Goal: Information Seeking & Learning: Learn about a topic

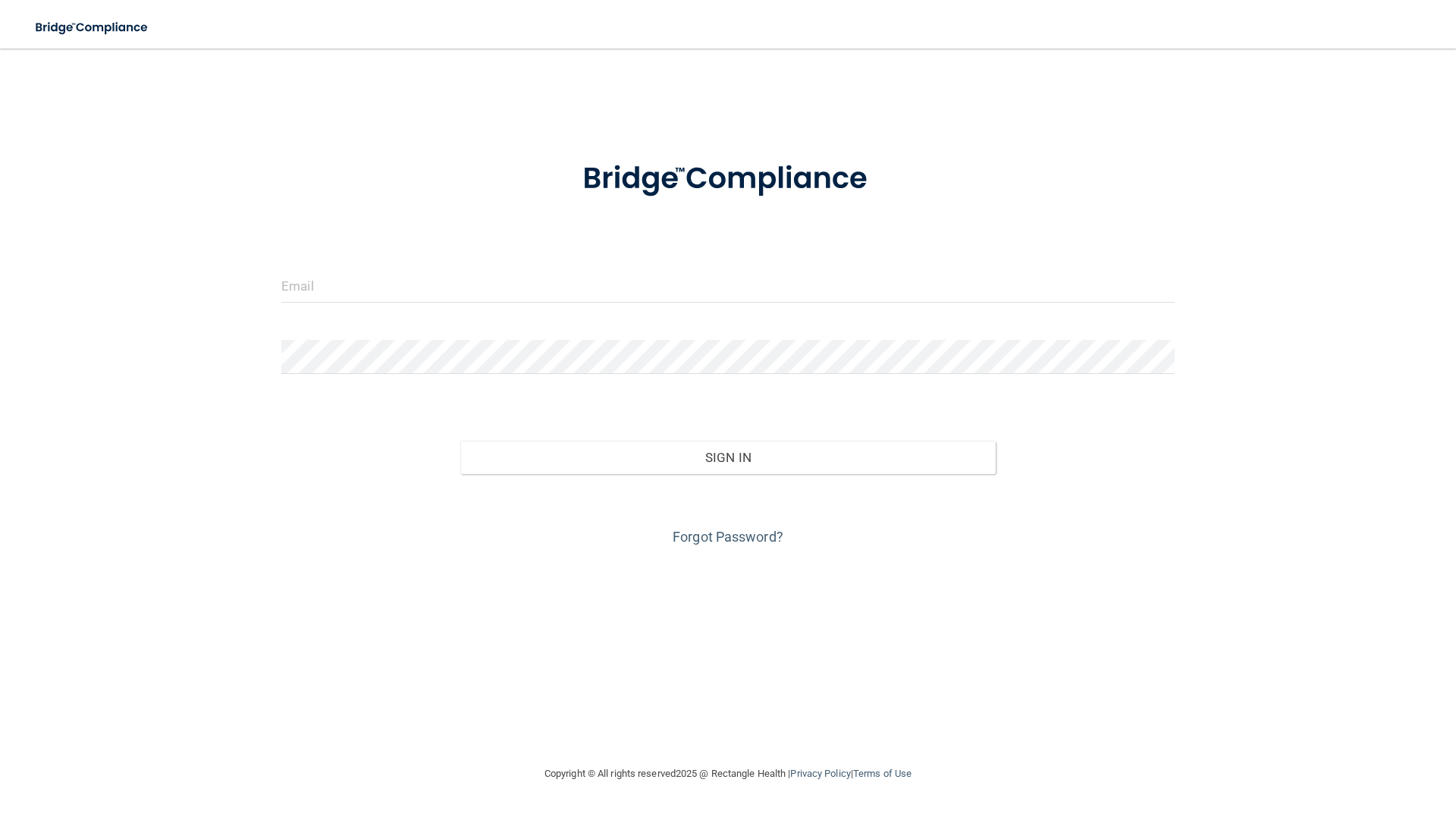
click at [469, 269] on form "Invalid email/password. You don't have permission to access that page. Sign In …" at bounding box center [727, 344] width 893 height 409
click at [467, 275] on input "email" at bounding box center [727, 285] width 893 height 34
type input "[PERSON_NAME][EMAIL_ADDRESS][PERSON_NAME][DOMAIN_NAME]"
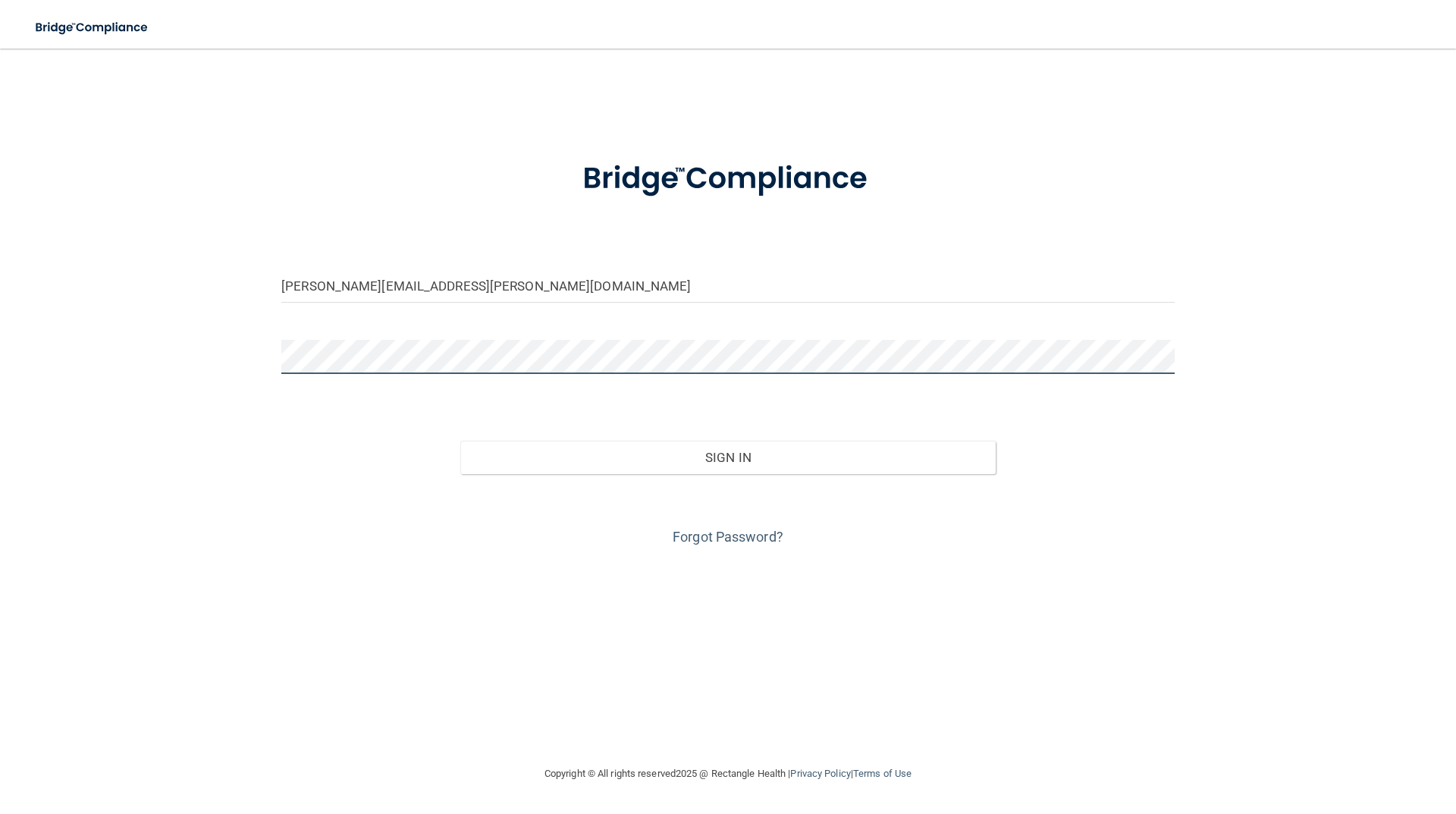
click at [460, 440] on button "Sign In" at bounding box center [728, 457] width 536 height 34
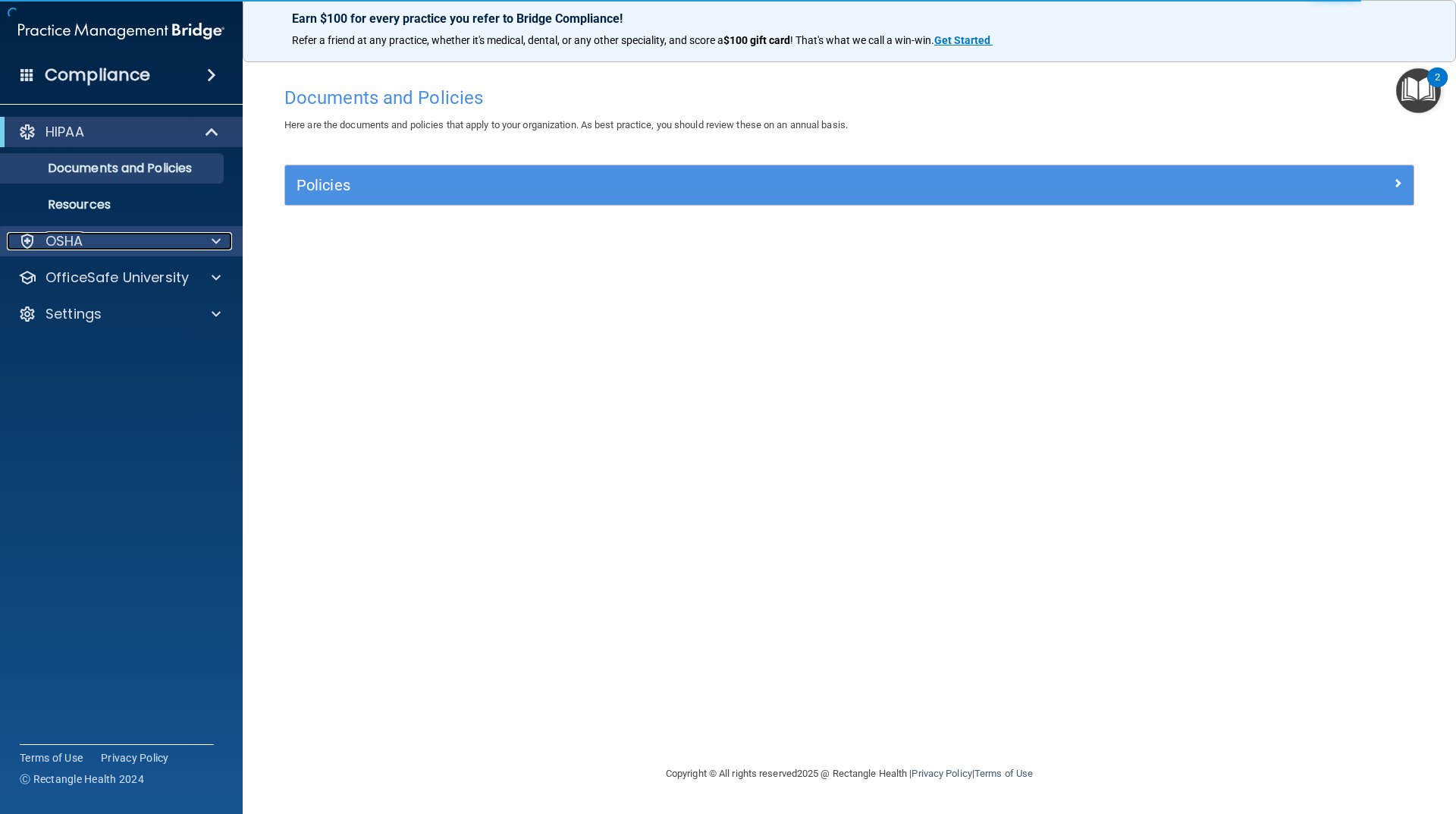
click at [217, 239] on span at bounding box center [216, 241] width 9 height 18
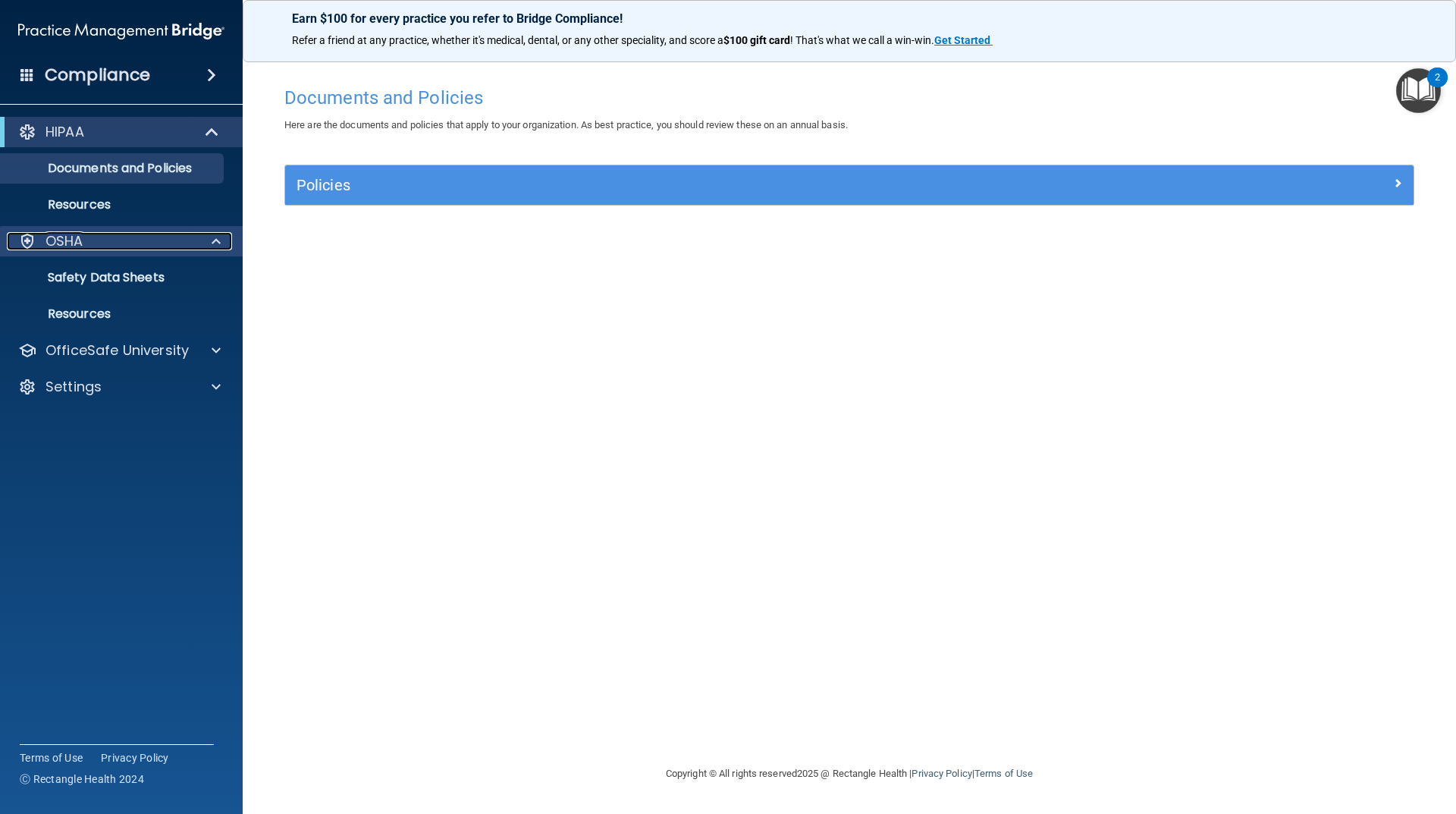
click at [217, 239] on span at bounding box center [216, 241] width 9 height 18
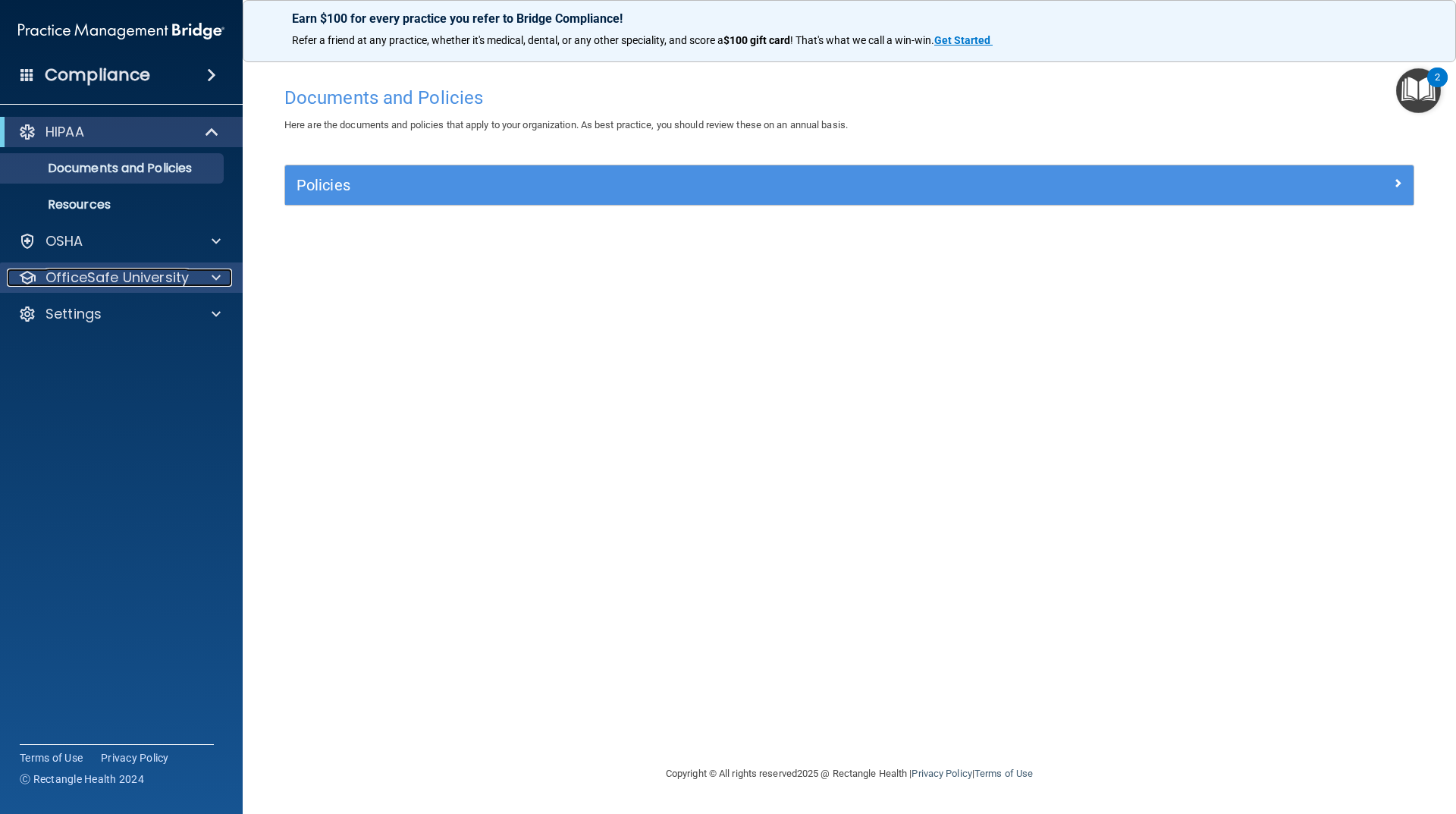
click at [210, 280] on div at bounding box center [214, 277] width 38 height 18
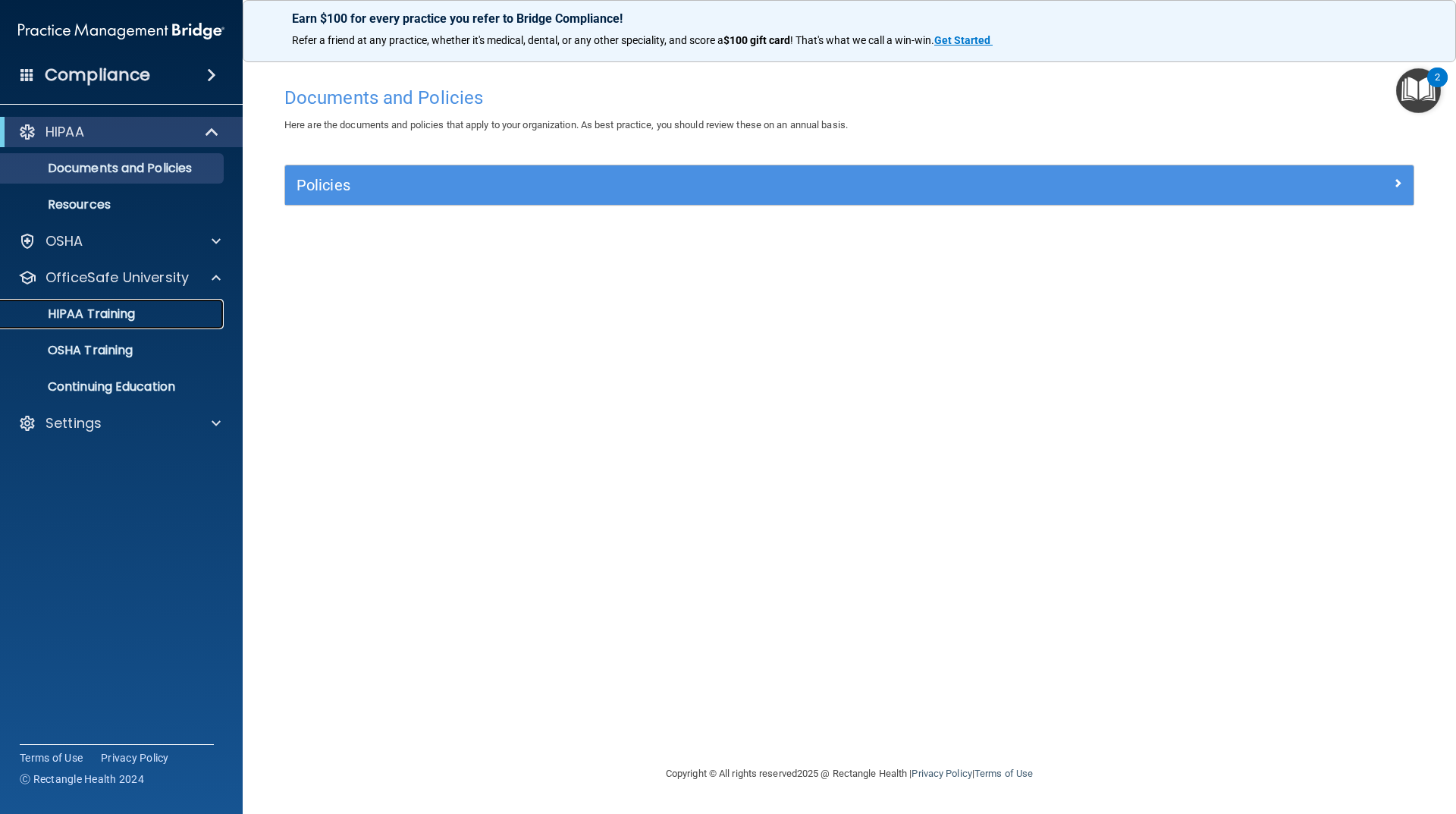
click at [118, 314] on p "HIPAA Training" at bounding box center [72, 314] width 125 height 15
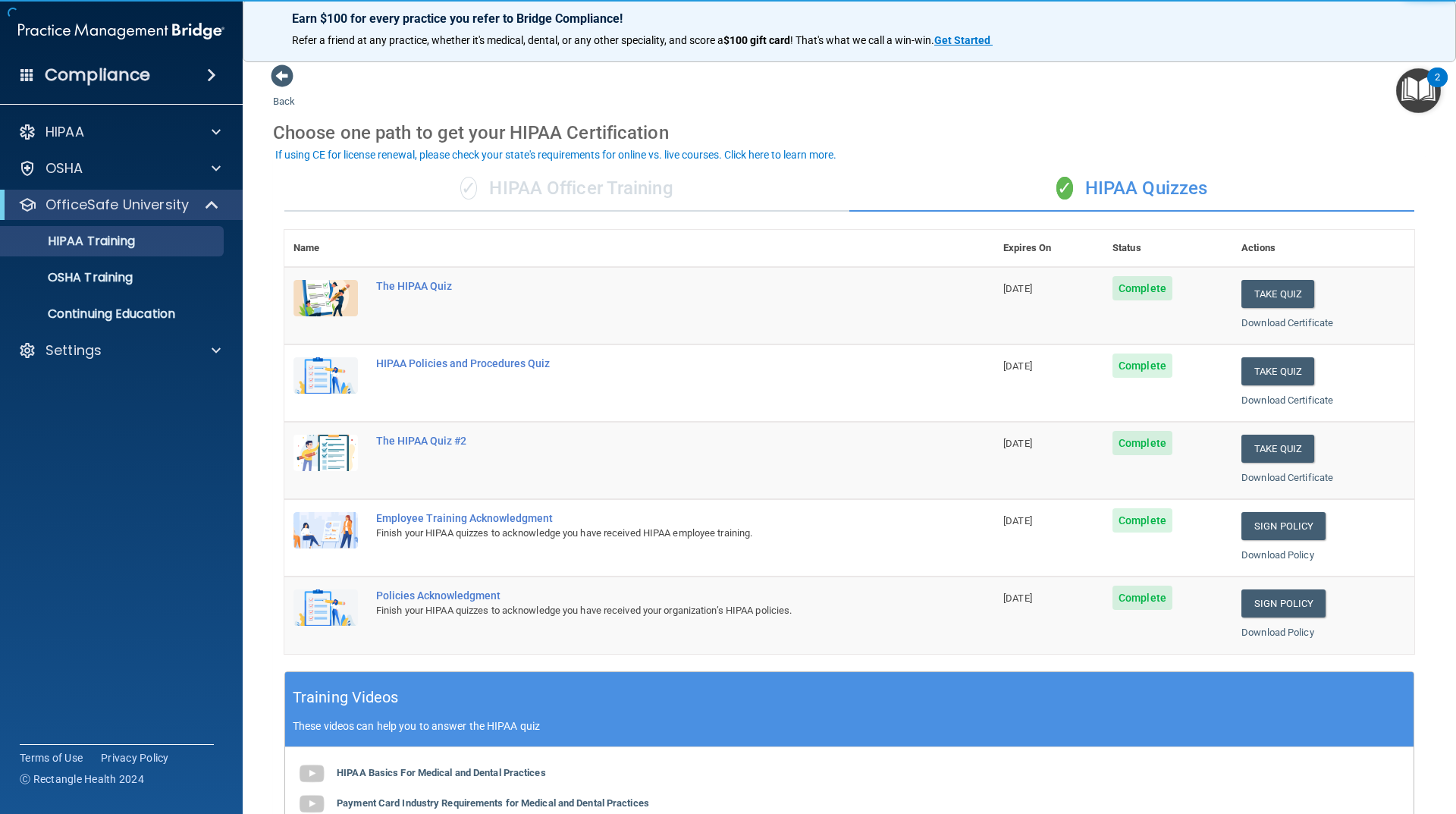
click at [590, 192] on div "✓ HIPAA Officer Training" at bounding box center [566, 189] width 565 height 45
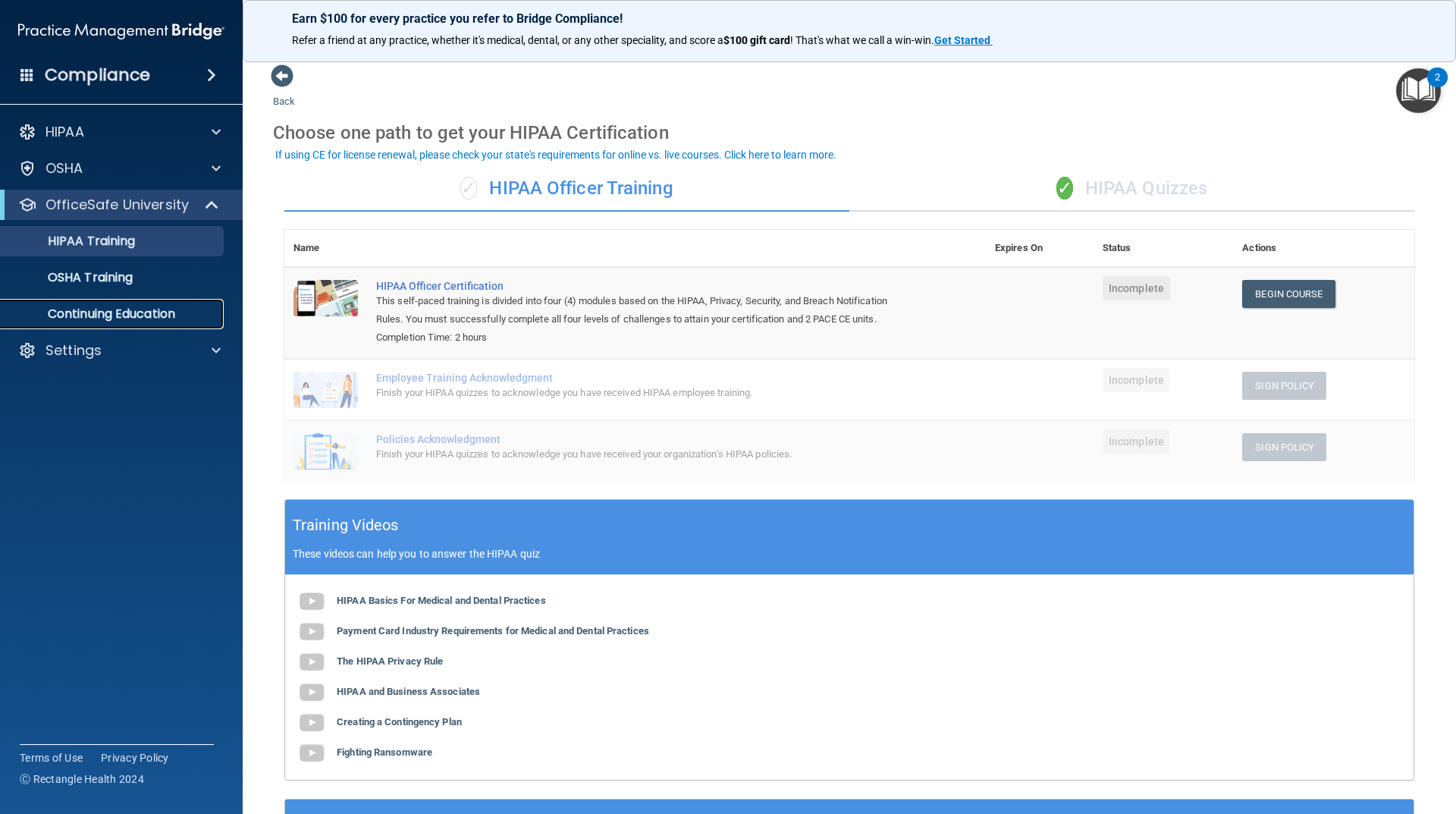
click at [151, 310] on p "Continuing Education" at bounding box center [113, 314] width 207 height 15
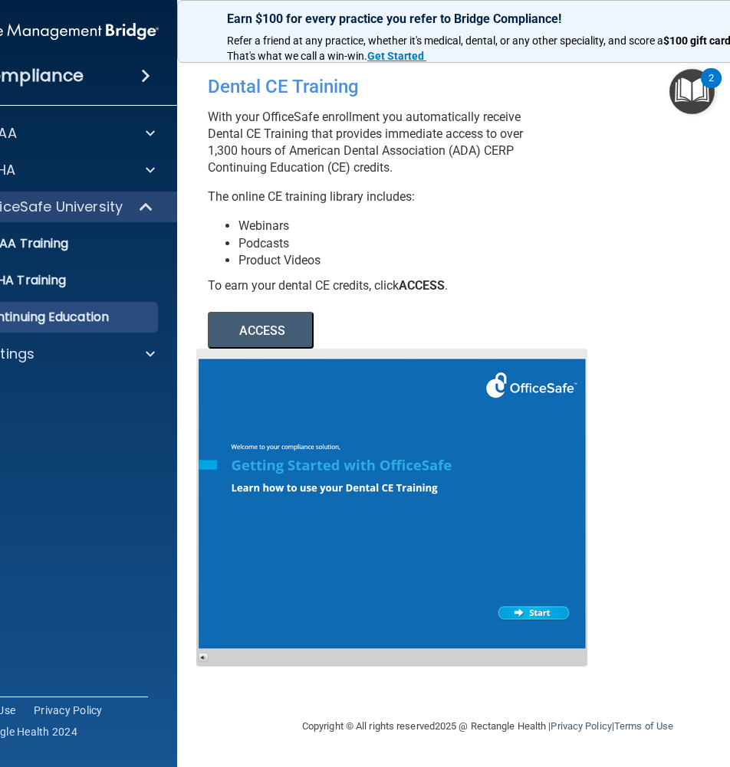
click at [363, 314] on div "ACCESS ACCESS" at bounding box center [417, 321] width 419 height 54
click at [284, 323] on button "ACCESS" at bounding box center [261, 330] width 106 height 37
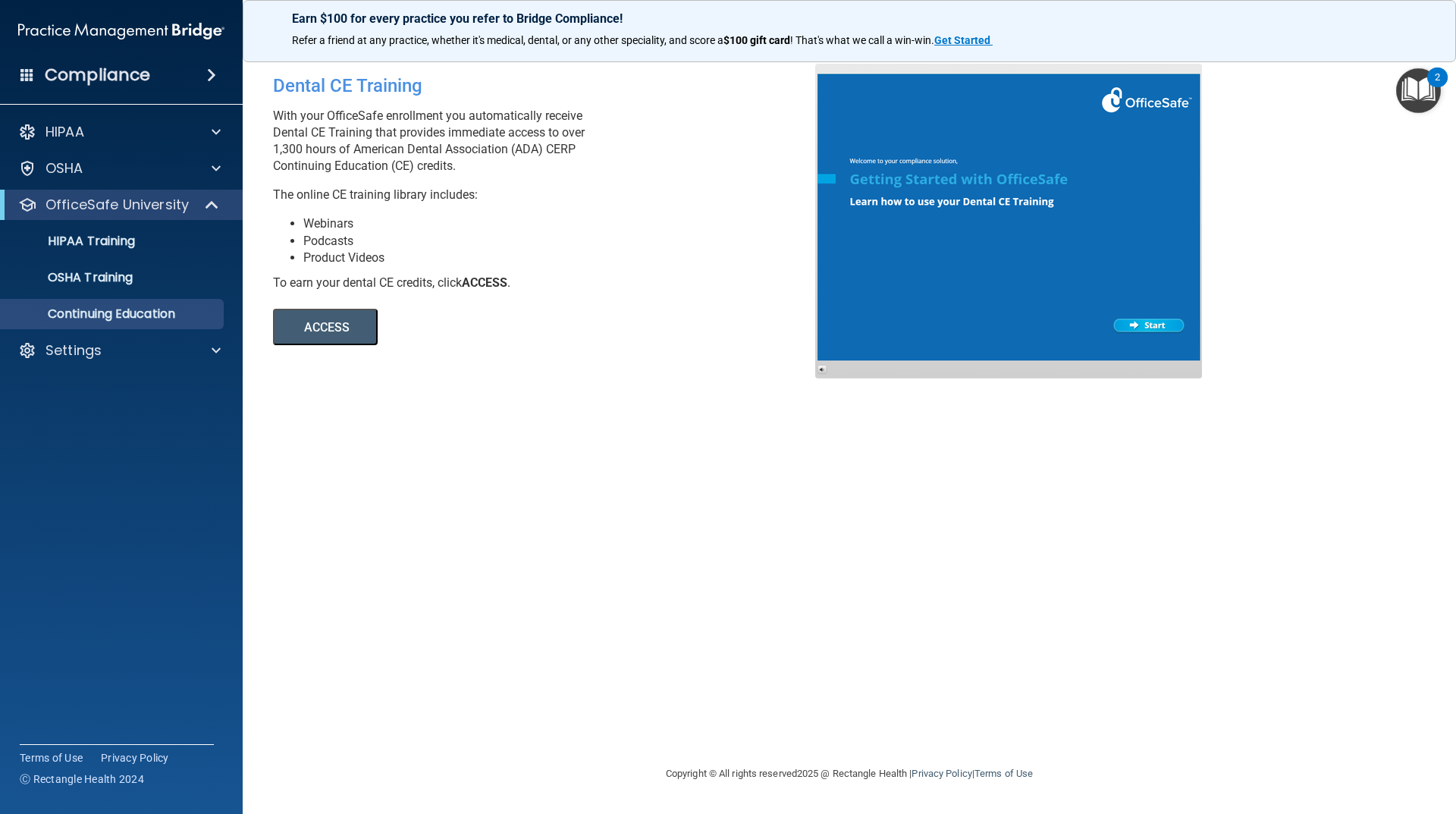
click at [341, 322] on button "ACCESS" at bounding box center [325, 326] width 105 height 37
click at [170, 244] on div "HIPAA Training" at bounding box center [113, 240] width 207 height 15
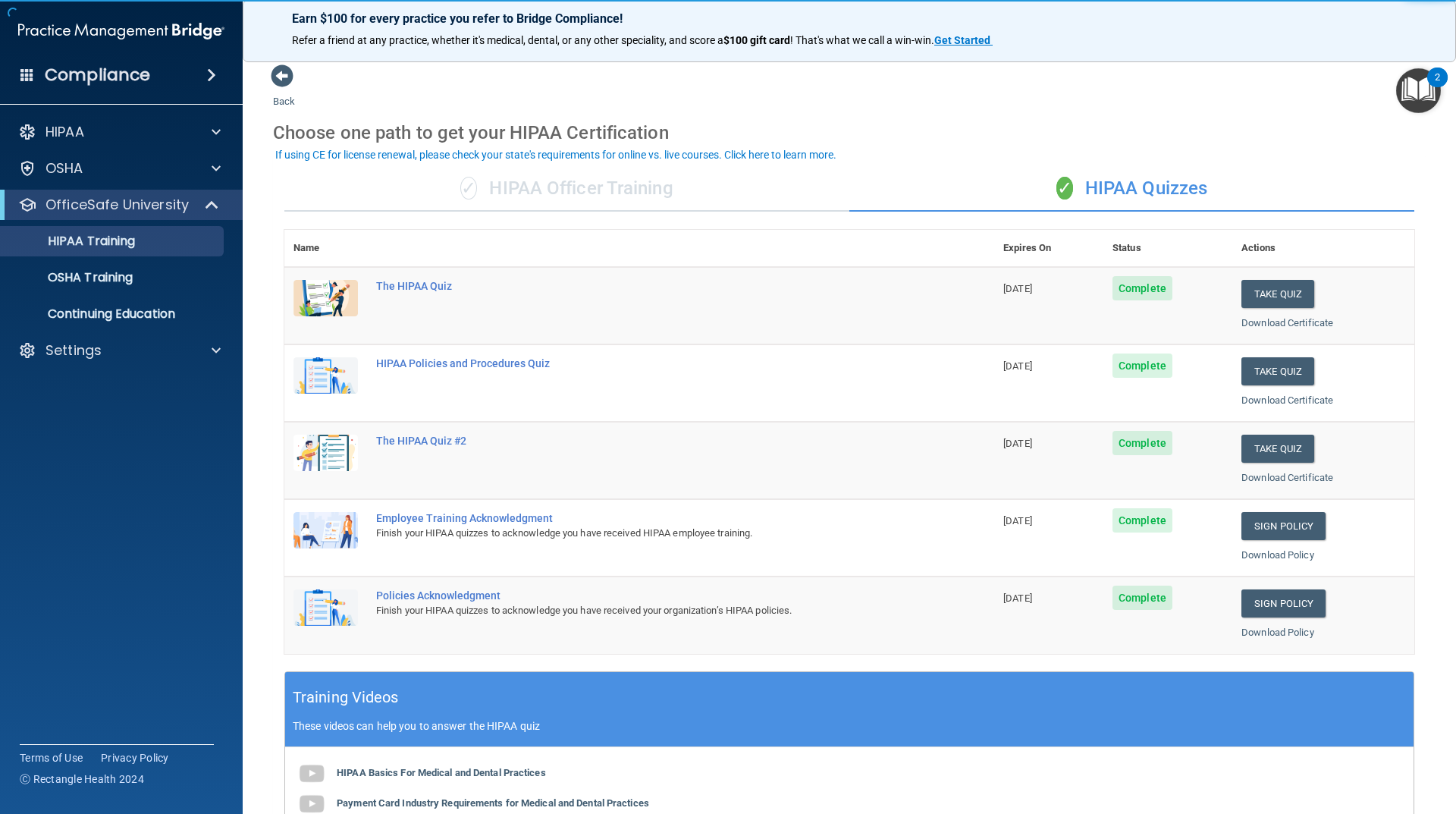
click at [502, 177] on div "✓ HIPAA Officer Training" at bounding box center [566, 189] width 565 height 45
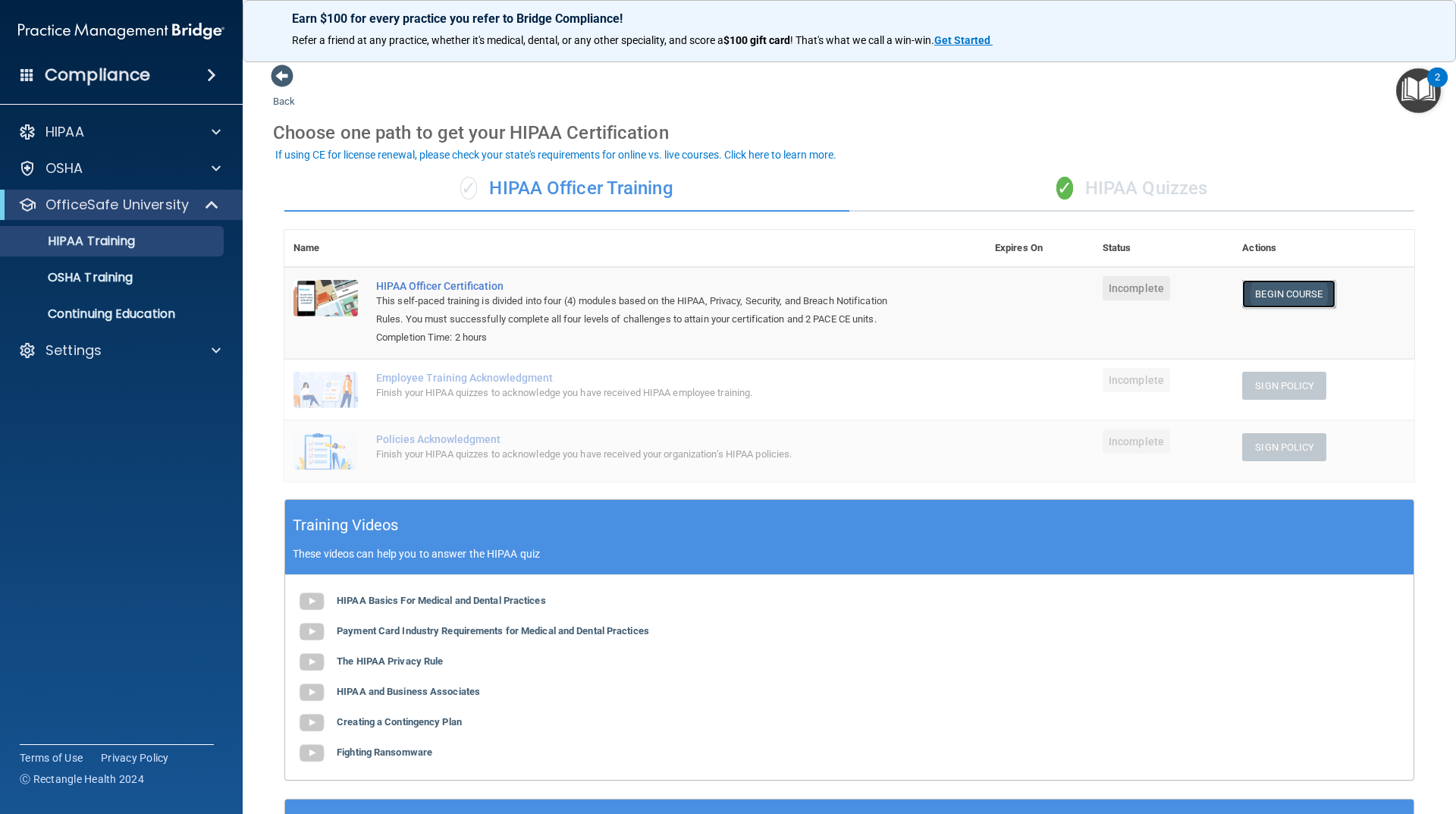
click at [1273, 297] on link "Begin Course" at bounding box center [1289, 294] width 93 height 28
